Goal: Task Accomplishment & Management: Use online tool/utility

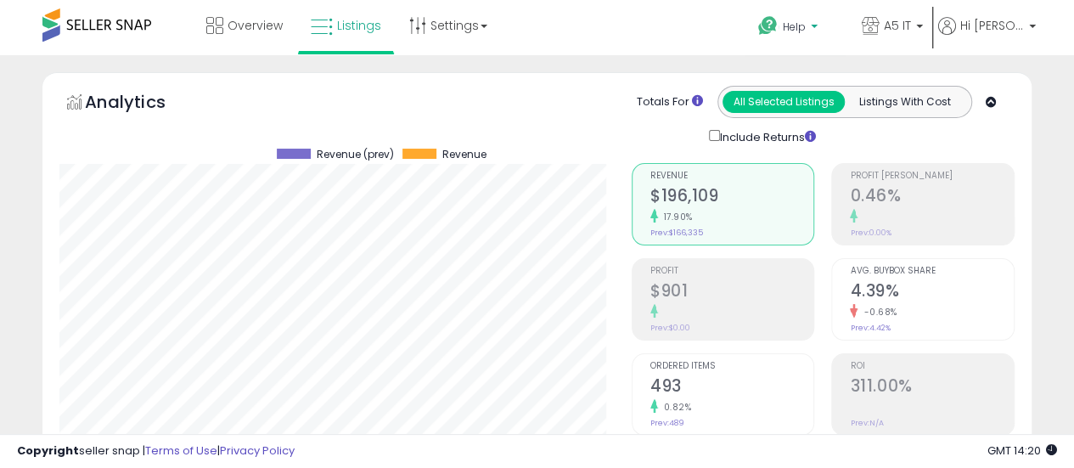
click at [805, 21] on span "Help" at bounding box center [793, 27] width 23 height 14
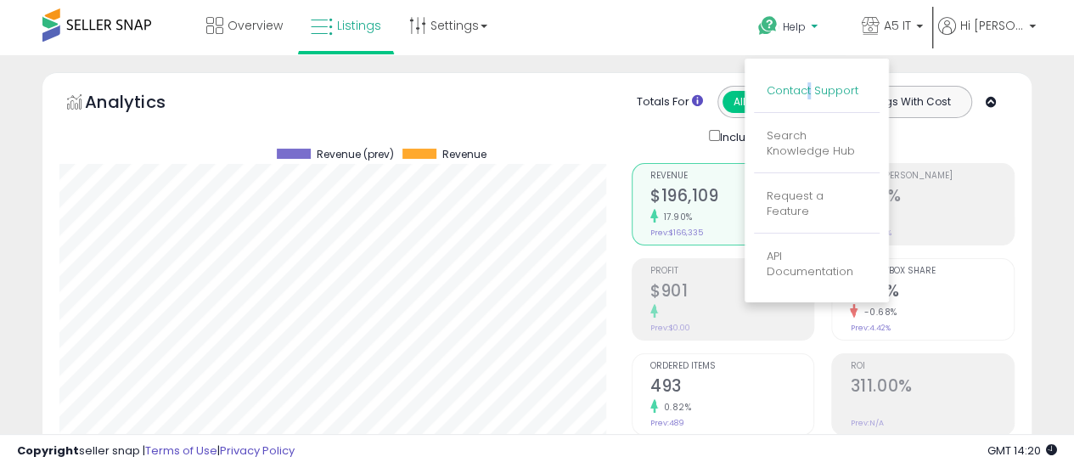
drag, startPoint x: 838, startPoint y: 82, endPoint x: 839, endPoint y: 91, distance: 8.5
click at [839, 91] on li "Contact Support" at bounding box center [817, 91] width 126 height 42
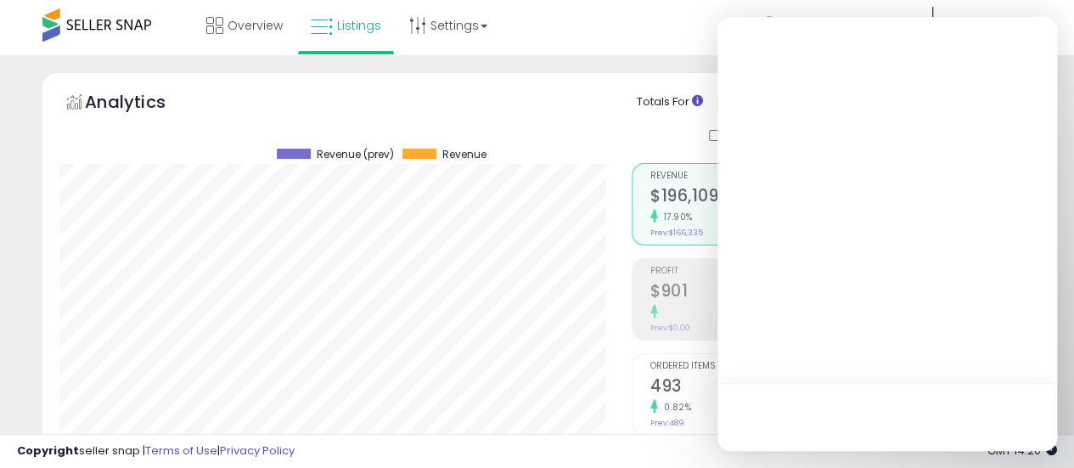
click at [839, 91] on div at bounding box center [886, 234] width 339 height 434
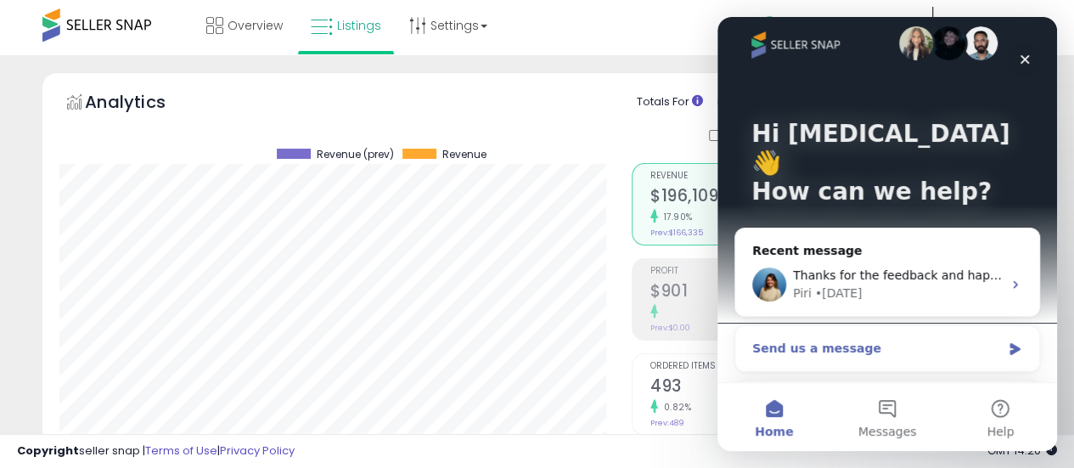
scroll to position [14, 0]
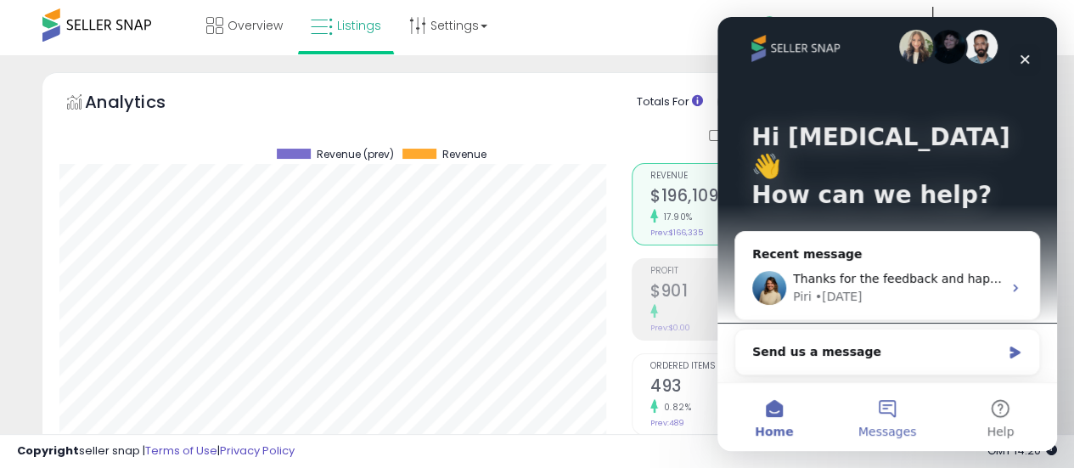
click at [880, 400] on button "Messages" at bounding box center [886, 417] width 113 height 68
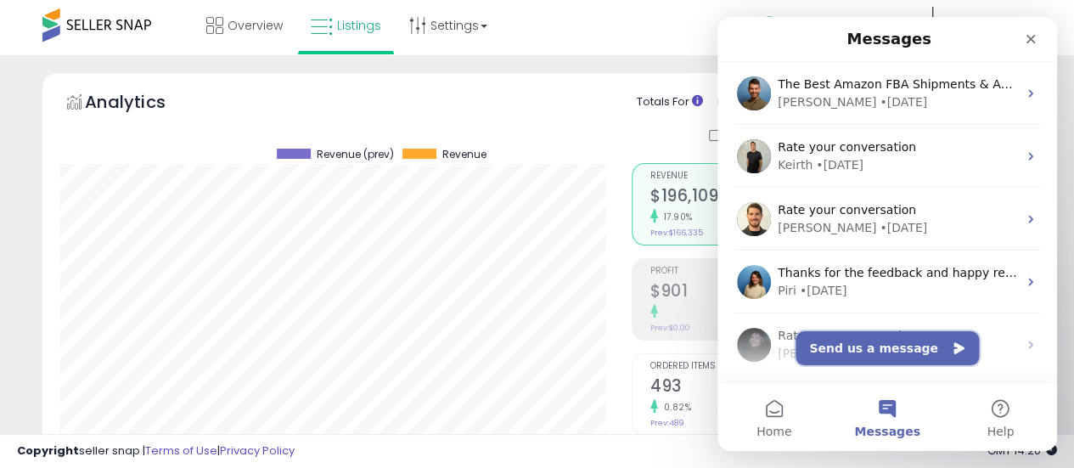
click at [891, 356] on button "Send us a message" at bounding box center [886, 348] width 183 height 34
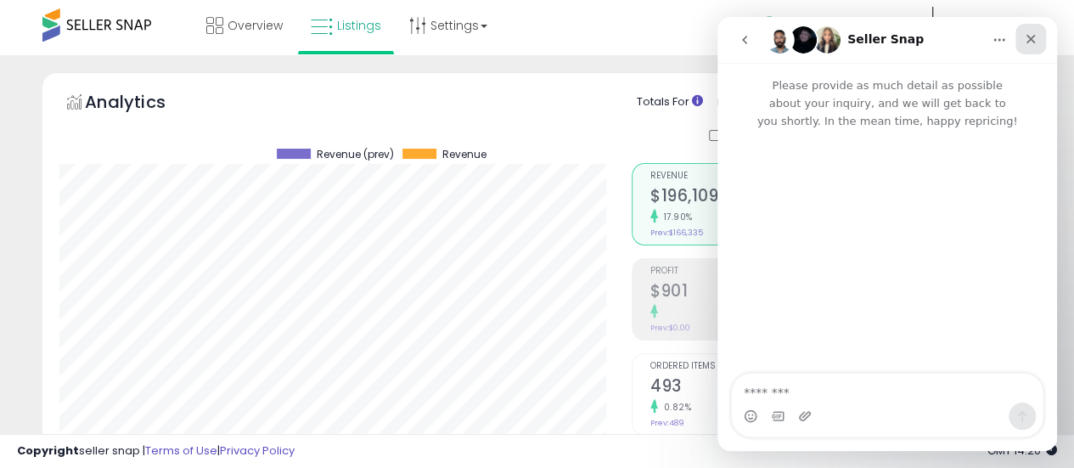
click at [894, 38] on icon "Close" at bounding box center [1030, 39] width 14 height 14
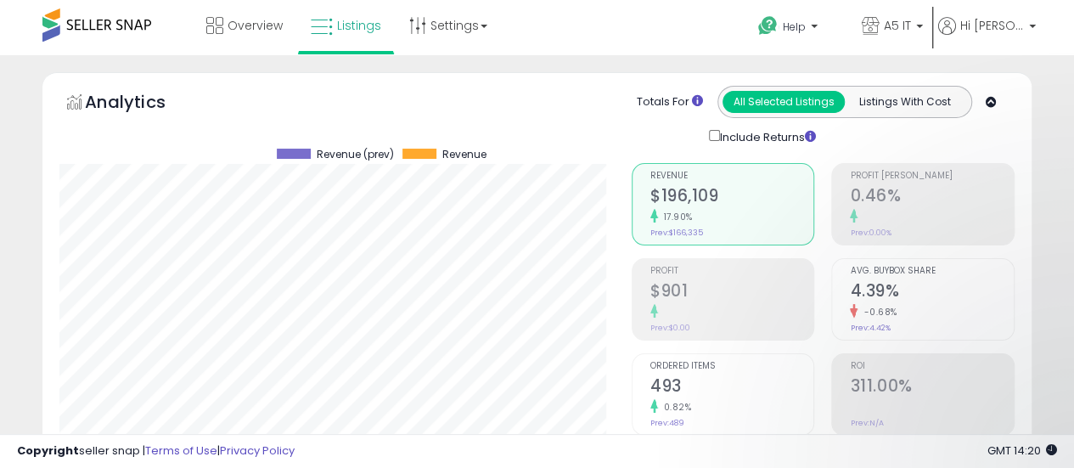
scroll to position [0, 0]
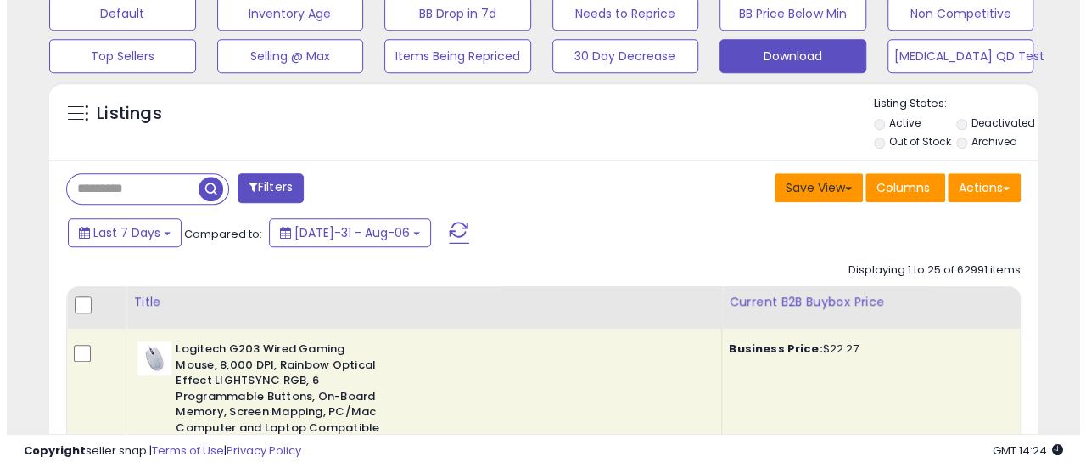
scroll to position [541, 0]
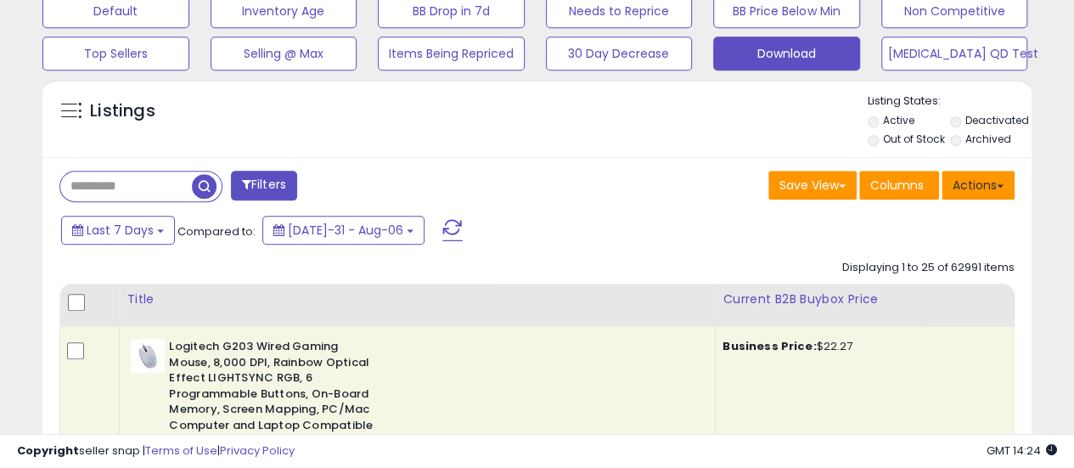
click at [964, 180] on button "Actions" at bounding box center [977, 185] width 73 height 29
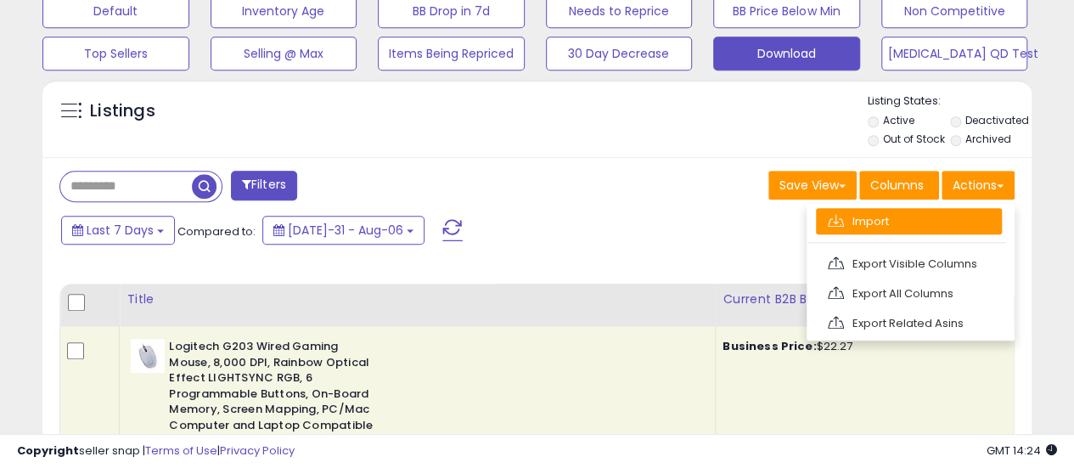
click at [959, 211] on link "Import" at bounding box center [909, 221] width 186 height 26
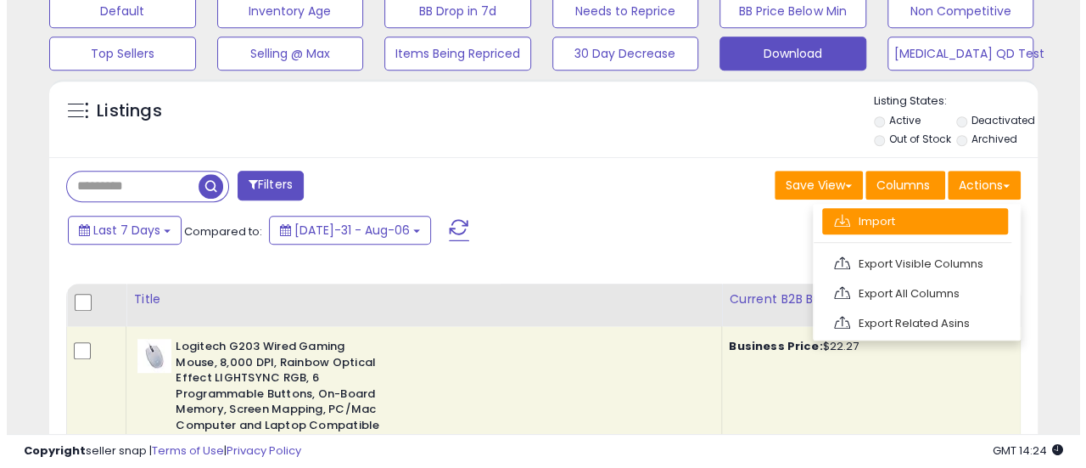
scroll to position [348, 579]
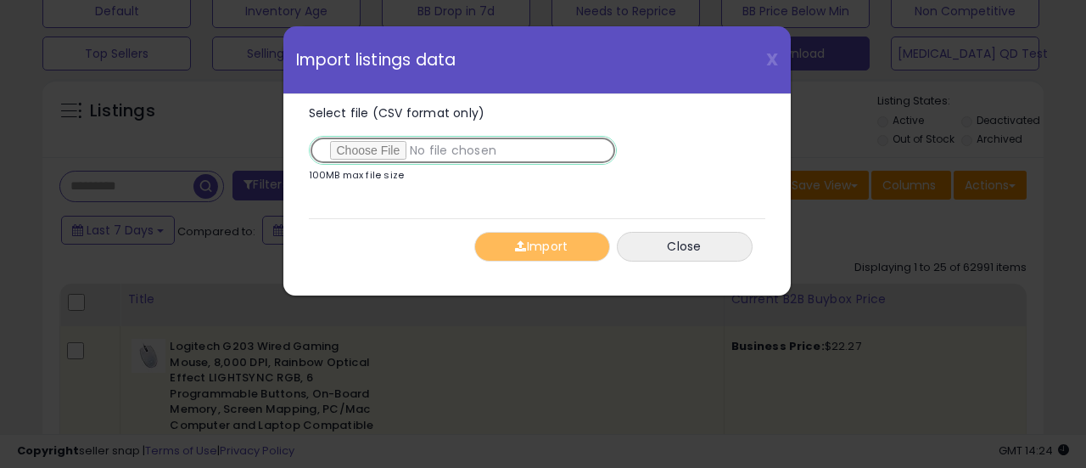
click at [380, 144] on input "Select file (CSV format only)" at bounding box center [463, 150] width 308 height 29
type input "**********"
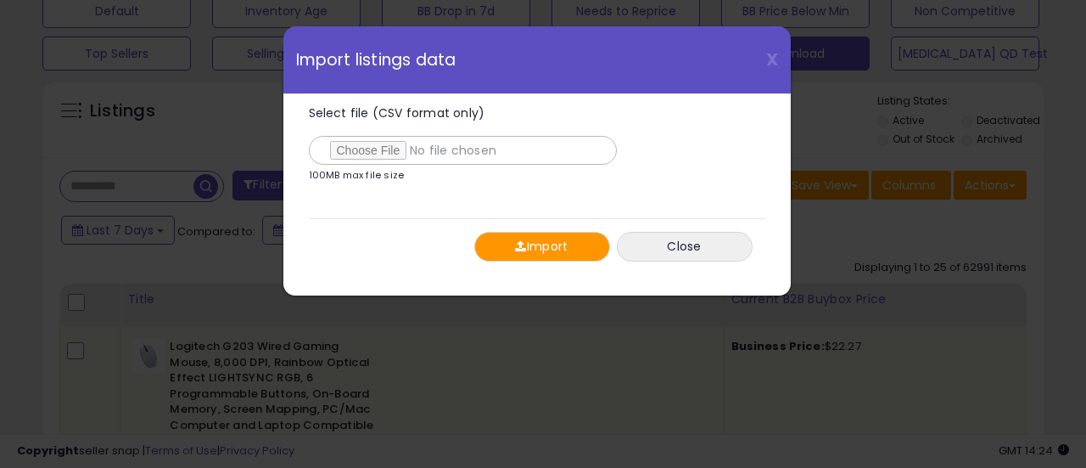
click at [471, 247] on div "Import Close" at bounding box center [537, 246] width 457 height 56
click at [503, 249] on button "Import" at bounding box center [542, 247] width 136 height 30
